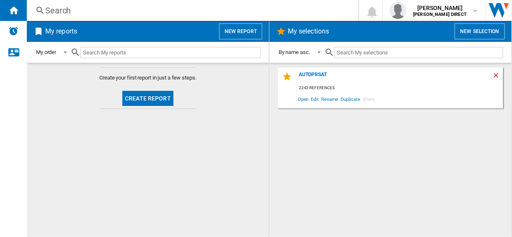
click at [497, 78] on ng-md-icon "Delete" at bounding box center [497, 77] width 10 height 10
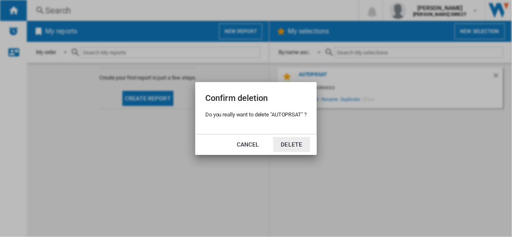
click at [280, 144] on button "Delete" at bounding box center [291, 144] width 37 height 15
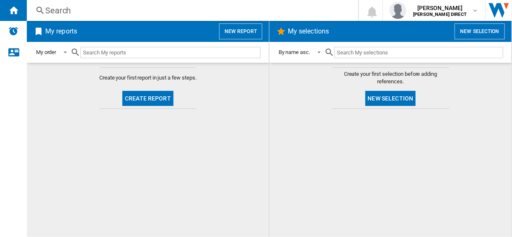
click at [404, 99] on button "New selection" at bounding box center [390, 98] width 51 height 15
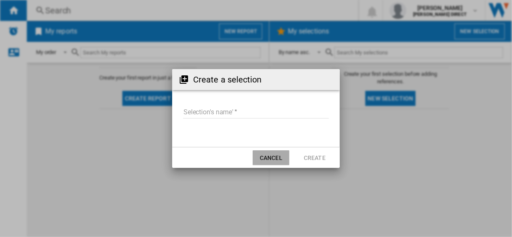
click at [266, 154] on button "Cancel" at bounding box center [270, 157] width 37 height 15
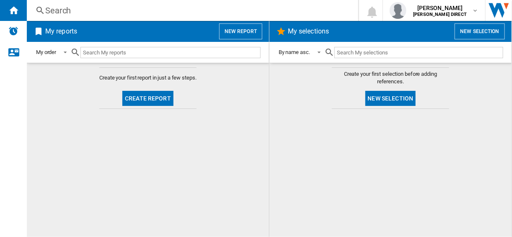
click at [475, 25] on button "New selection" at bounding box center [479, 31] width 50 height 16
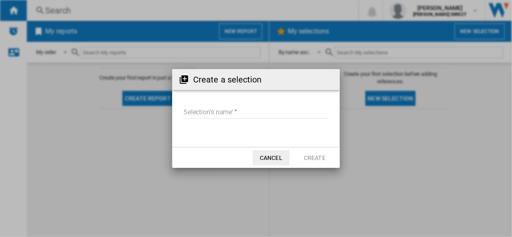
click at [234, 104] on form "Selection's name'" at bounding box center [255, 114] width 167 height 32
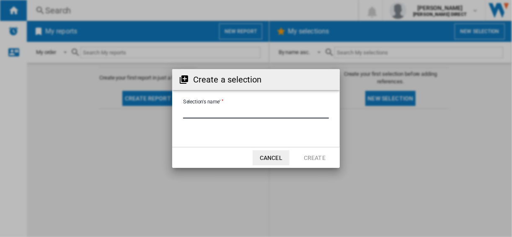
click at [234, 111] on input "Selection's name'" at bounding box center [256, 112] width 146 height 13
type input "*********"
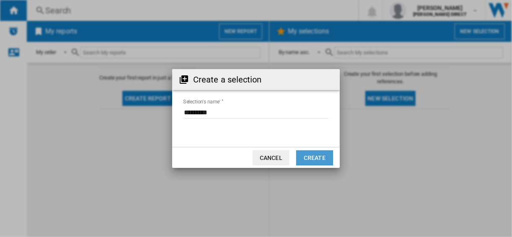
click at [309, 154] on button "Create" at bounding box center [314, 157] width 37 height 15
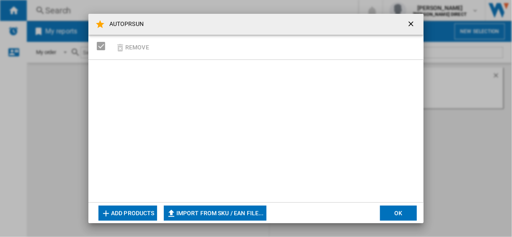
click at [180, 214] on button "Import from SKU / EAN file..." at bounding box center [215, 213] width 103 height 15
type input "**********"
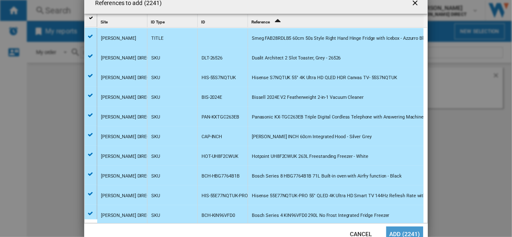
click at [397, 228] on button "Add (2241)" at bounding box center [404, 233] width 37 height 15
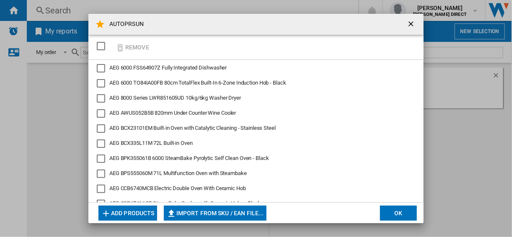
click at [407, 216] on button "OK" at bounding box center [398, 213] width 37 height 15
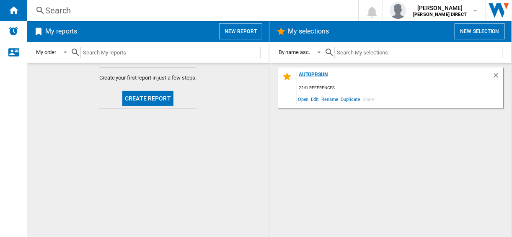
click at [308, 72] on div "AUTOPRSUN" at bounding box center [394, 77] width 196 height 11
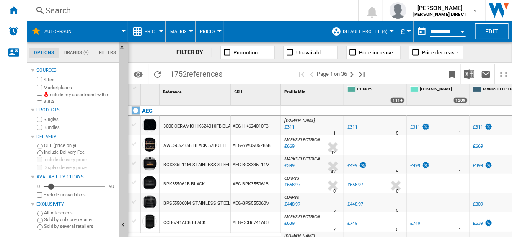
click at [392, 29] on md-menu "Default profile (6) Default profile (6) Weekend Price Run (7) Edit "Default pro…" at bounding box center [361, 31] width 69 height 21
click at [389, 33] on button "Default profile (6)" at bounding box center [366, 31] width 49 height 21
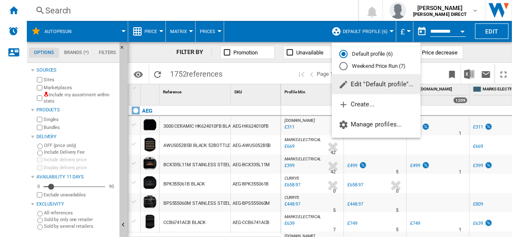
click at [281, 13] on md-backdrop at bounding box center [256, 118] width 512 height 237
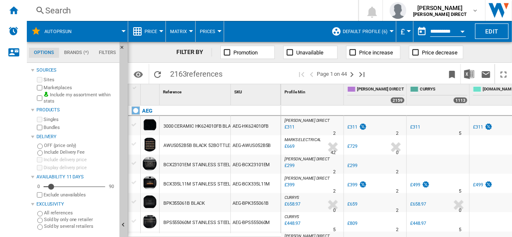
click at [363, 35] on button "Default profile (6)" at bounding box center [366, 31] width 49 height 21
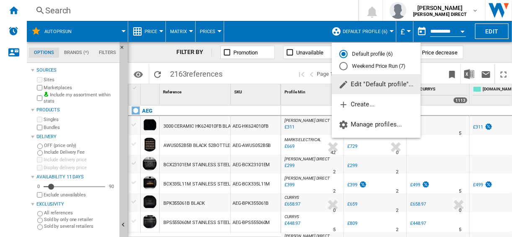
click at [350, 70] on div "Default profile (6) Weekend Price Run (7)" at bounding box center [376, 60] width 89 height 28
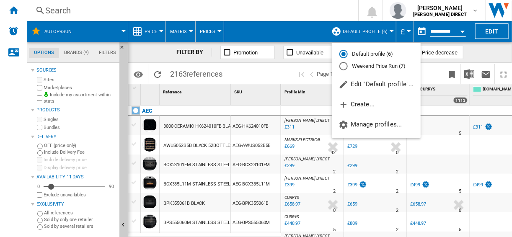
click at [341, 67] on div "Weekend Price Run (7)" at bounding box center [343, 66] width 8 height 8
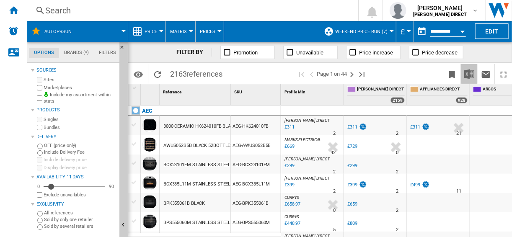
click at [467, 74] on img "Download in Excel" at bounding box center [469, 74] width 10 height 10
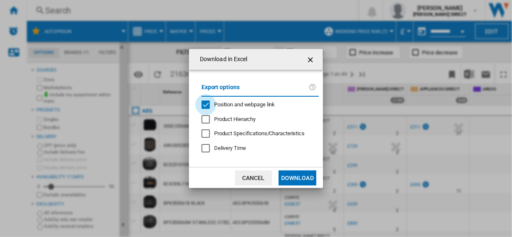
click at [205, 100] on div "Position and webpage link" at bounding box center [205, 104] width 8 height 8
click at [310, 179] on button "Download" at bounding box center [297, 177] width 38 height 15
